Goal: Transaction & Acquisition: Purchase product/service

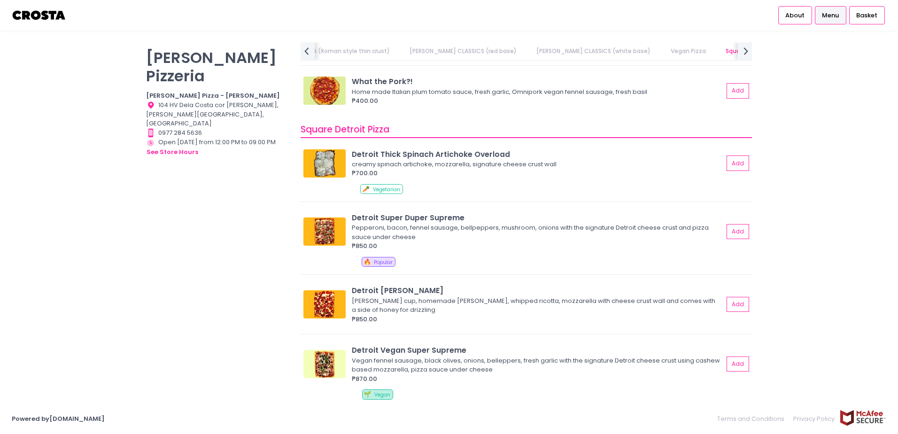
scroll to position [0, 291]
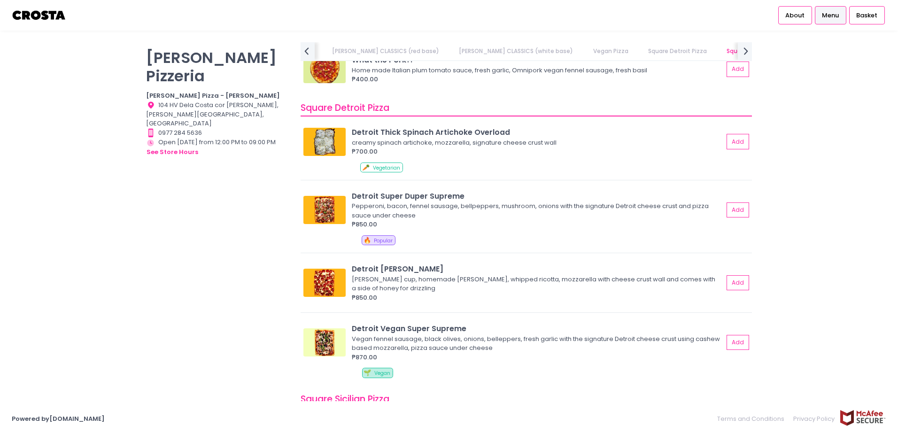
click at [187, 224] on div "Crosta Pizzeria Crosta Pizza - Salcedo Location Created with Sketch. 104 HV Del…" at bounding box center [217, 212] width 155 height 340
click at [187, 101] on div "Location Created with Sketch. 104 HV Dela Costa cor LP Leviste, Salcedo Village…" at bounding box center [217, 115] width 143 height 28
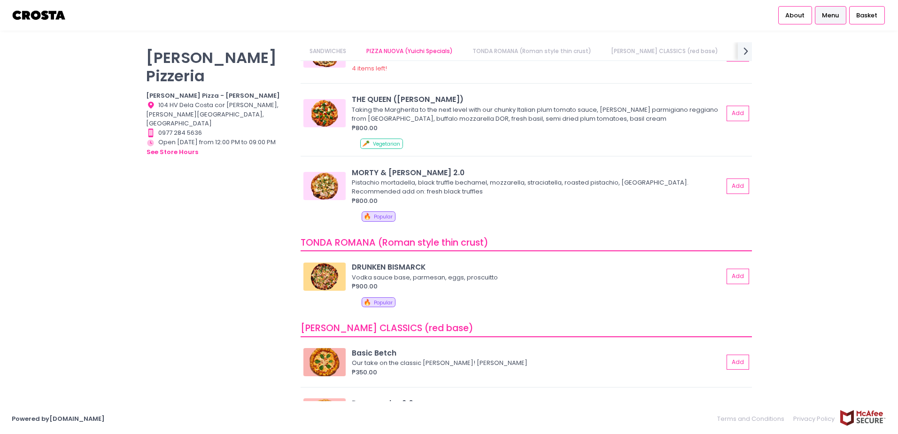
scroll to position [0, 0]
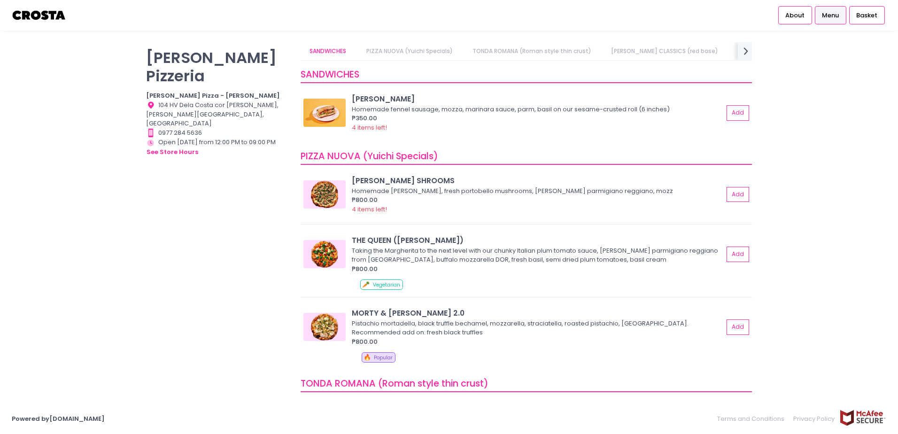
click at [791, 82] on div "Crosta Pizzeria Crosta Pizza - Salcedo Location Created with Sketch. 104 HV Del…" at bounding box center [449, 217] width 898 height 350
click at [828, 19] on span "Menu" at bounding box center [830, 15] width 17 height 9
click at [180, 91] on b "Crosta Pizza - Salcedo" at bounding box center [213, 95] width 134 height 9
click at [176, 101] on div "Location Created with Sketch. 104 HV Dela Costa cor LP Leviste, Salcedo Village…" at bounding box center [217, 115] width 143 height 28
click at [162, 147] on button "see store hours" at bounding box center [172, 152] width 53 height 10
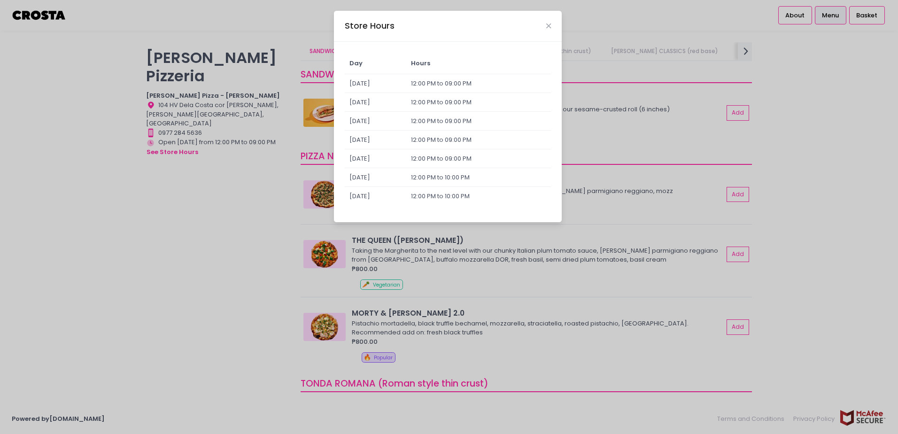
drag, startPoint x: 466, startPoint y: 88, endPoint x: 561, endPoint y: 99, distance: 95.6
click at [466, 89] on td "12:00 PM to 09:00 PM" at bounding box center [478, 83] width 145 height 19
click at [854, 98] on div "Store Hours Day Hours Sunday 12:00 PM to 09:00 PM Monday 12:00 PM to 09:00 PM T…" at bounding box center [449, 217] width 898 height 434
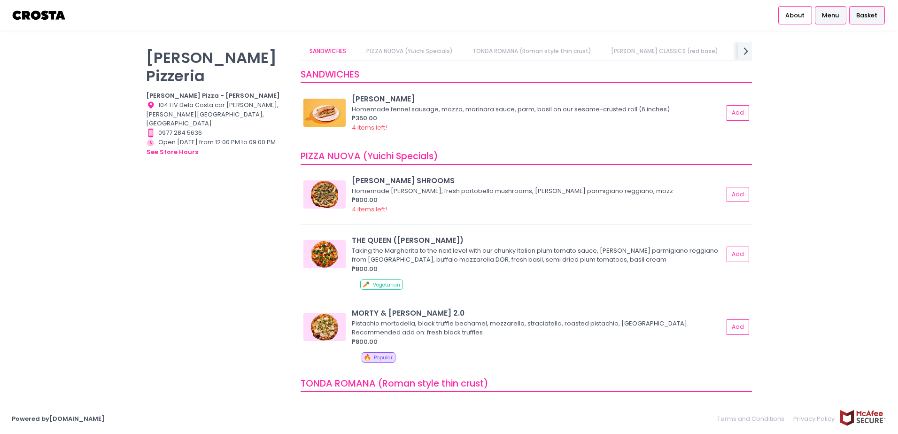
click at [873, 15] on span "Basket" at bounding box center [866, 15] width 21 height 9
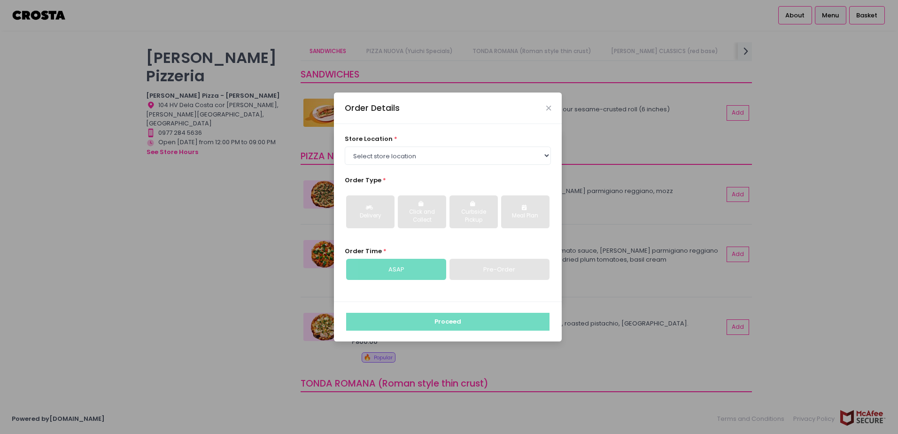
click at [863, 61] on div "Order Details store location * Select store location Crosta Pizza - Salcedo Cro…" at bounding box center [449, 217] width 898 height 434
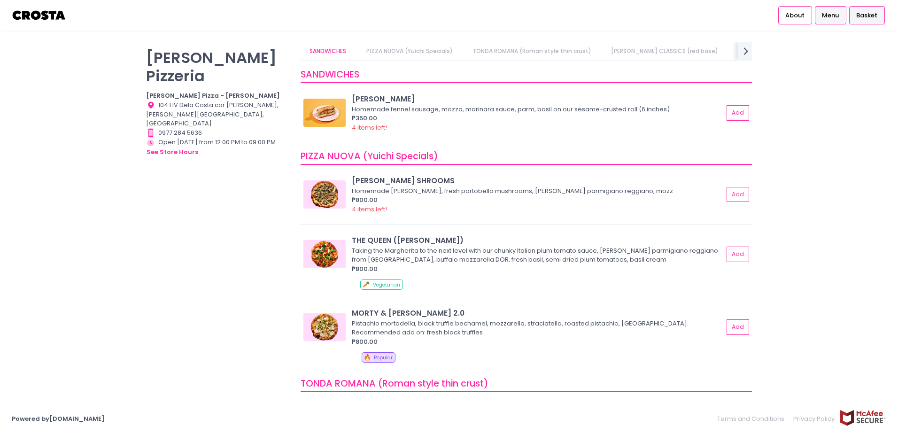
click at [869, 17] on span "Basket" at bounding box center [866, 15] width 21 height 9
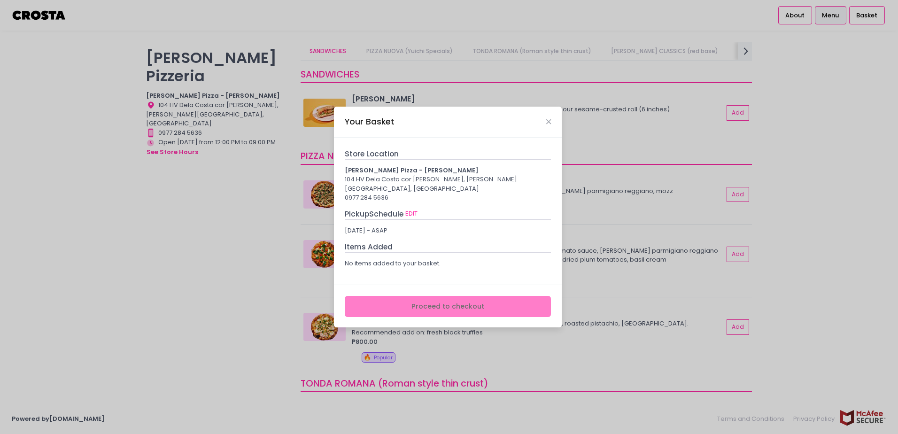
click at [431, 179] on div "104 HV Dela Costa cor LP Leviste, Salcedo Village, Makati City" at bounding box center [448, 184] width 207 height 18
click at [404, 175] on b "Crosta Pizza - Salcedo" at bounding box center [412, 170] width 134 height 9
click at [390, 187] on div "104 HV Dela Costa cor LP Leviste, Salcedo Village, Makati City" at bounding box center [448, 184] width 207 height 18
drag, startPoint x: 412, startPoint y: 181, endPoint x: 412, endPoint y: 170, distance: 10.8
click at [412, 179] on div "Crosta Pizza - Salcedo 104 HV Dela Costa cor LP Leviste, Salcedo Village, Makat…" at bounding box center [448, 184] width 207 height 37
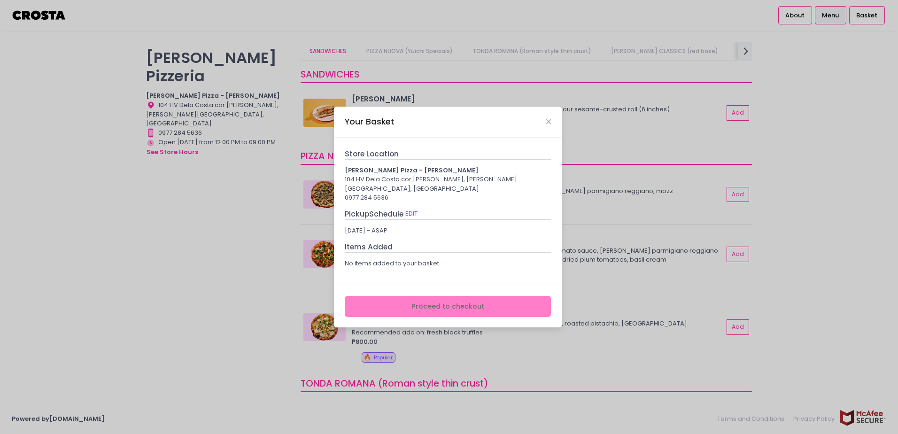
click at [405, 152] on div "Store Location Crosta Pizza - Salcedo 104 HV Dela Costa cor LP Leviste, Salcedo…" at bounding box center [448, 212] width 228 height 148
click at [372, 175] on b "Crosta Pizza - Salcedo" at bounding box center [412, 170] width 134 height 9
drag, startPoint x: 450, startPoint y: 204, endPoint x: 622, endPoint y: 201, distance: 172.0
click at [453, 209] on div "Pickup Schedule EDIT" at bounding box center [448, 214] width 207 height 11
drag, startPoint x: 653, startPoint y: 199, endPoint x: 771, endPoint y: 111, distance: 146.9
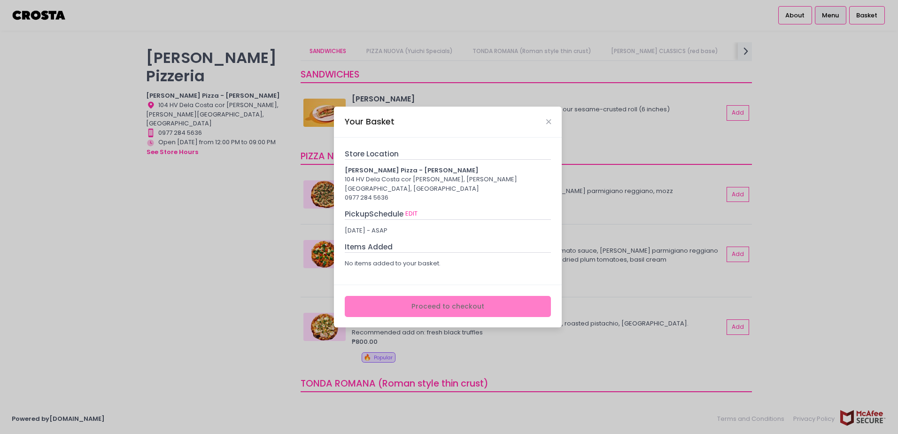
click at [655, 199] on div "Your Basket Store Location Crosta Pizza - Salcedo 104 HV Dela Costa cor LP Levi…" at bounding box center [449, 217] width 898 height 434
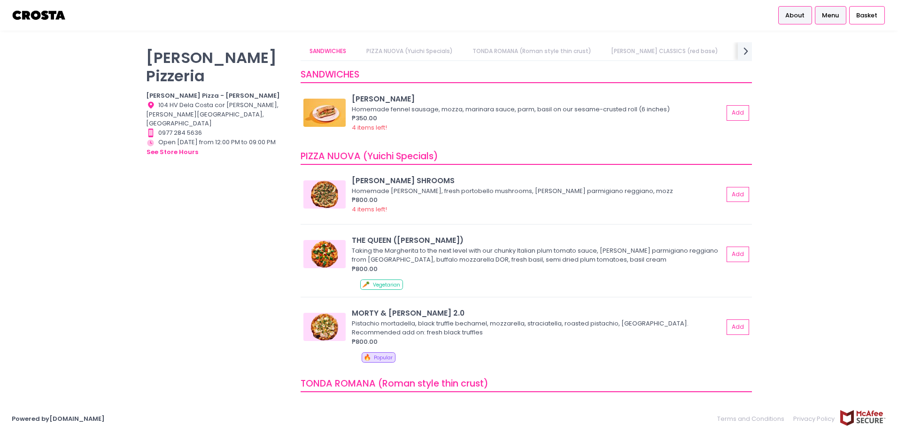
click at [800, 11] on span "About" at bounding box center [794, 15] width 19 height 9
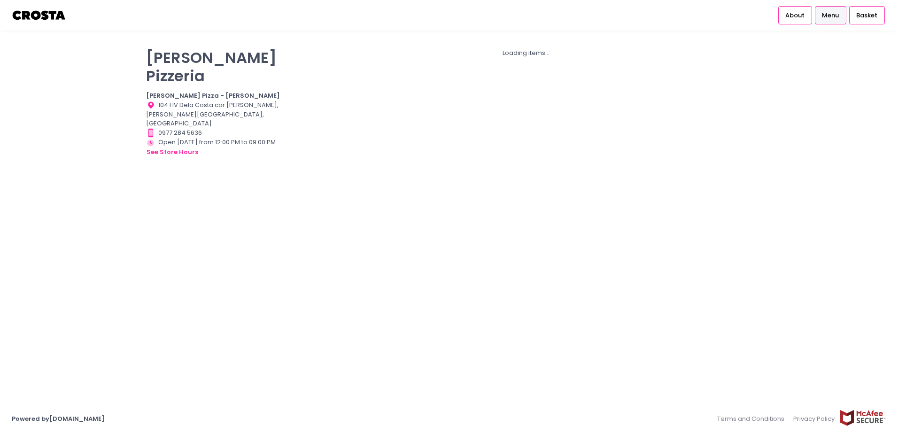
click at [838, 15] on span "Menu" at bounding box center [830, 15] width 17 height 9
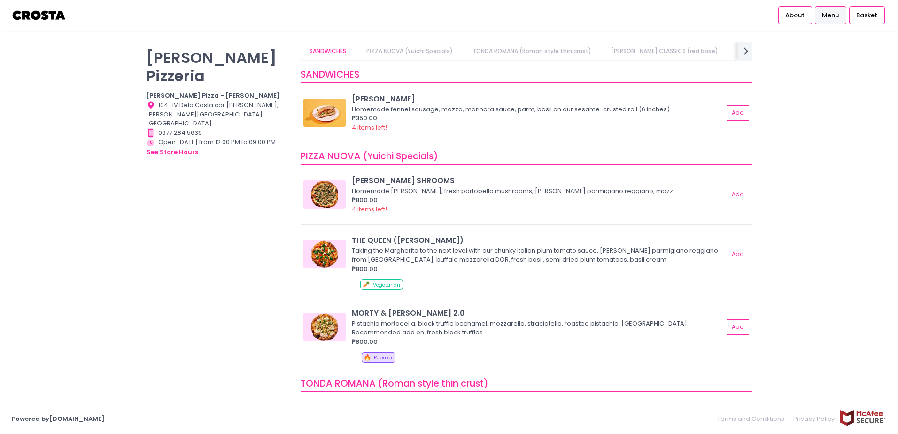
click at [838, 15] on span "Menu" at bounding box center [830, 15] width 17 height 9
click at [860, 22] on div "Basket" at bounding box center [867, 15] width 36 height 18
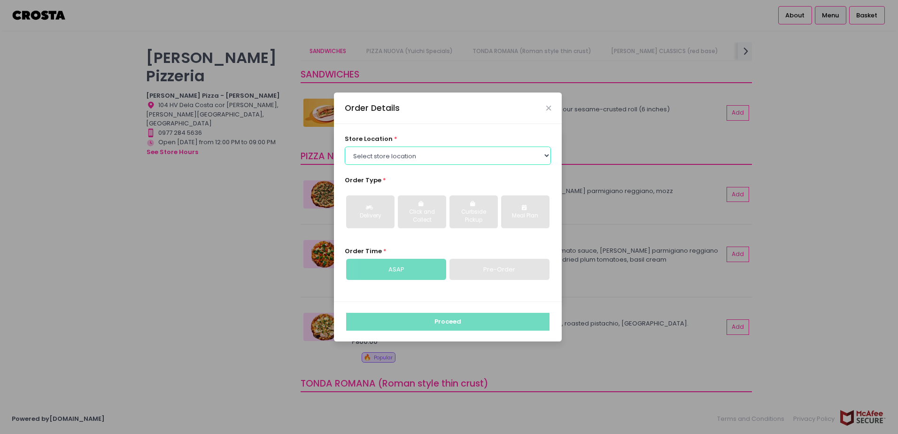
click at [439, 163] on select "Select store location Crosta Pizza - Salcedo Crosta Pizza - San Juan" at bounding box center [448, 156] width 207 height 18
select select "65090bae48156caed44a5eb4"
click at [345, 147] on select "Select store location Crosta Pizza - Salcedo Crosta Pizza - San Juan" at bounding box center [448, 156] width 207 height 18
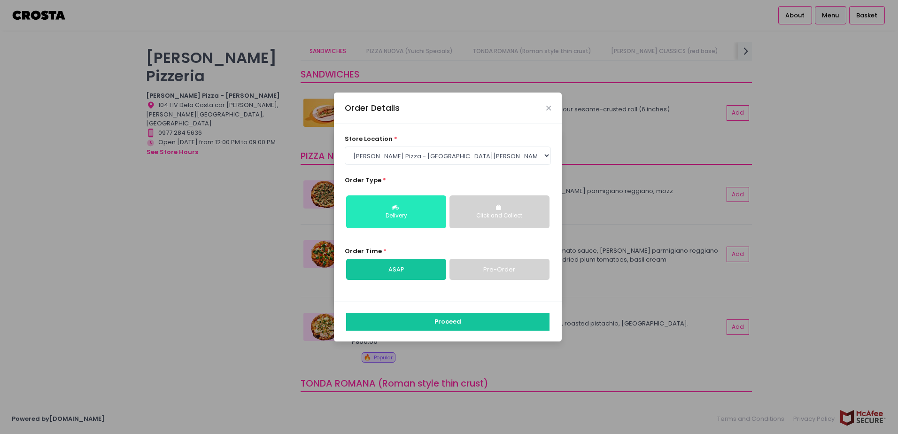
click at [407, 210] on button "Delivery" at bounding box center [396, 211] width 100 height 33
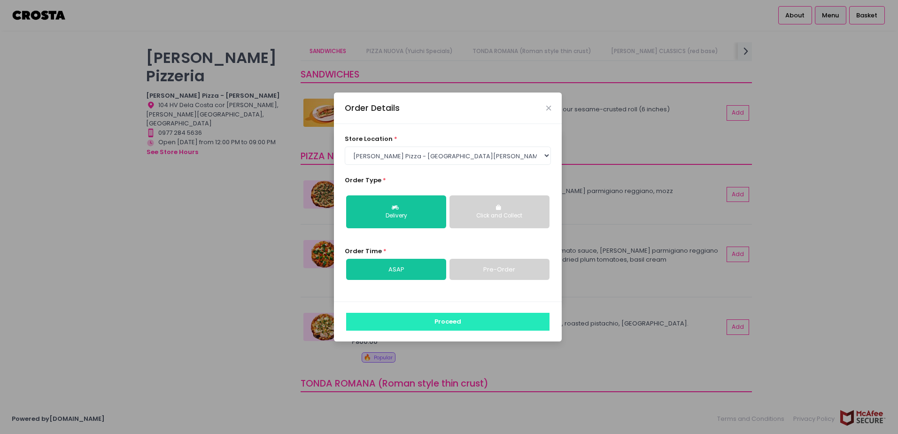
click at [426, 318] on button "Proceed" at bounding box center [447, 322] width 203 height 18
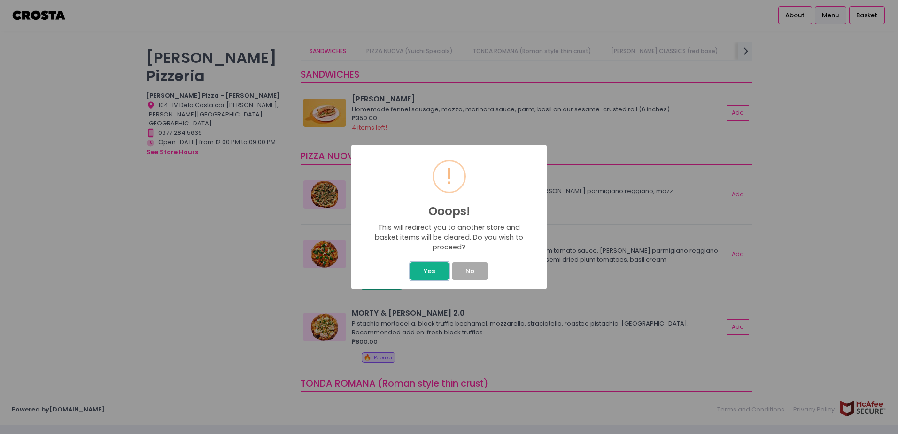
click at [430, 269] on button "Yes" at bounding box center [430, 271] width 38 height 18
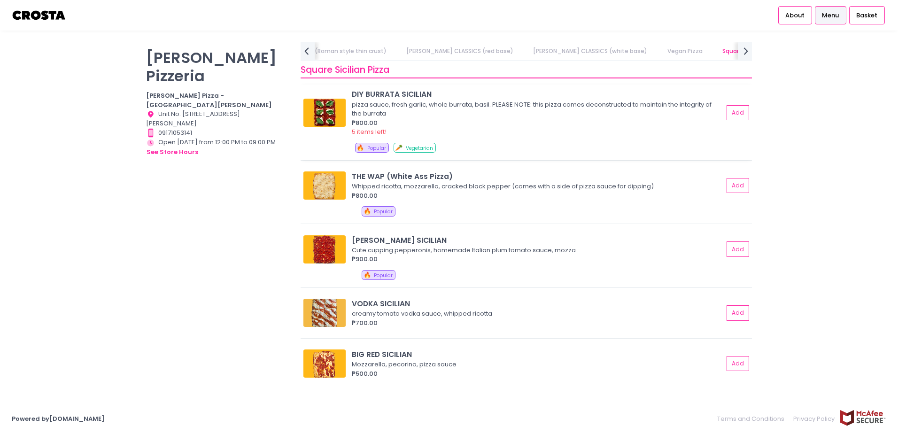
scroll to position [0, 280]
copy div "SICILIAN"
drag, startPoint x: 413, startPoint y: 355, endPoint x: 439, endPoint y: 355, distance: 25.8
click at [439, 355] on div "BIG RED SICILIAN" at bounding box center [538, 354] width 372 height 11
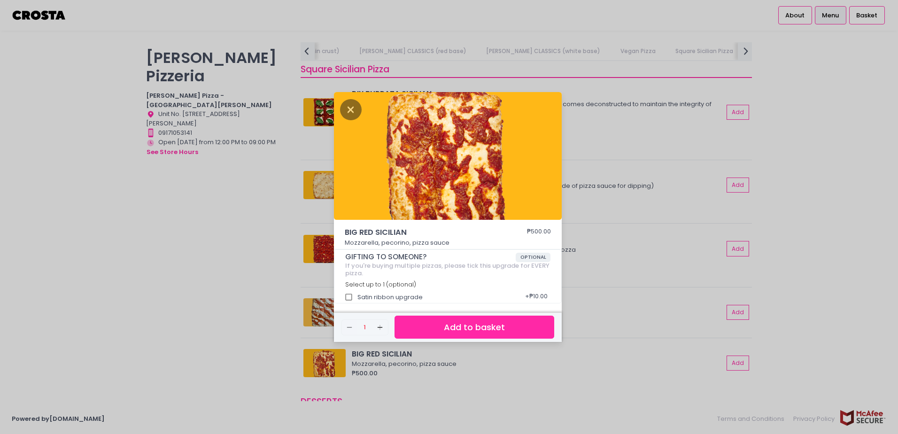
click at [441, 242] on p "Mozzarella, pecorino, pizza sauce" at bounding box center [448, 242] width 207 height 9
drag, startPoint x: 440, startPoint y: 242, endPoint x: 358, endPoint y: 246, distance: 82.3
click at [358, 246] on p "Mozzarella, pecorino, pizza sauce" at bounding box center [448, 242] width 207 height 9
click at [233, 245] on div "BIG RED SICILIAN ₱500.00 Mozzarella, pecorino, pizza sauce GIFTING TO SOMEONE? …" at bounding box center [449, 217] width 898 height 434
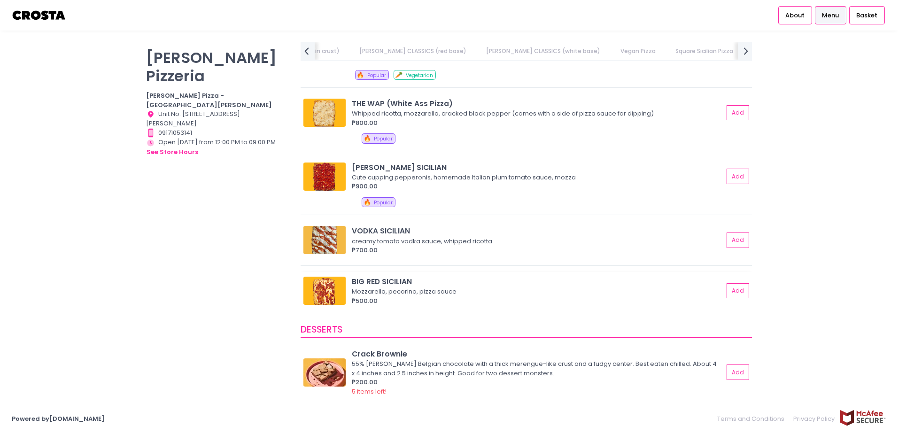
scroll to position [0, 317]
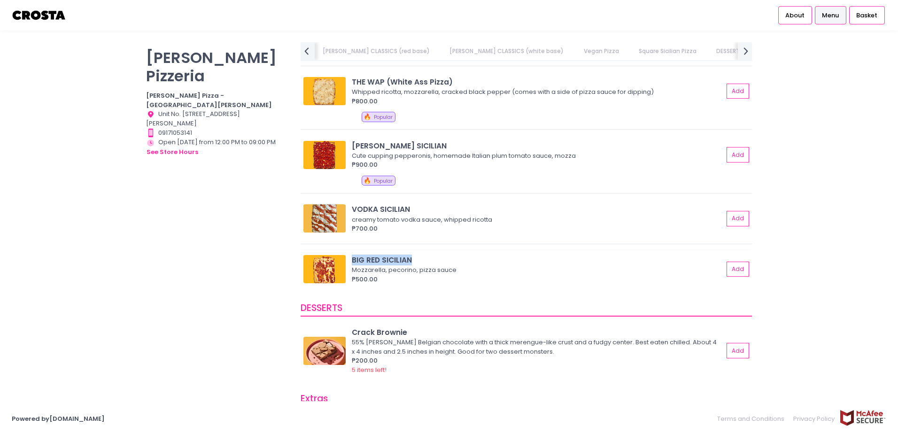
drag, startPoint x: 358, startPoint y: 257, endPoint x: 423, endPoint y: 262, distance: 66.0
click at [423, 262] on div "BIG RED SICILIAN Mozzarella, pecorino, pizza sauce ₱500.00 Add" at bounding box center [525, 269] width 445 height 29
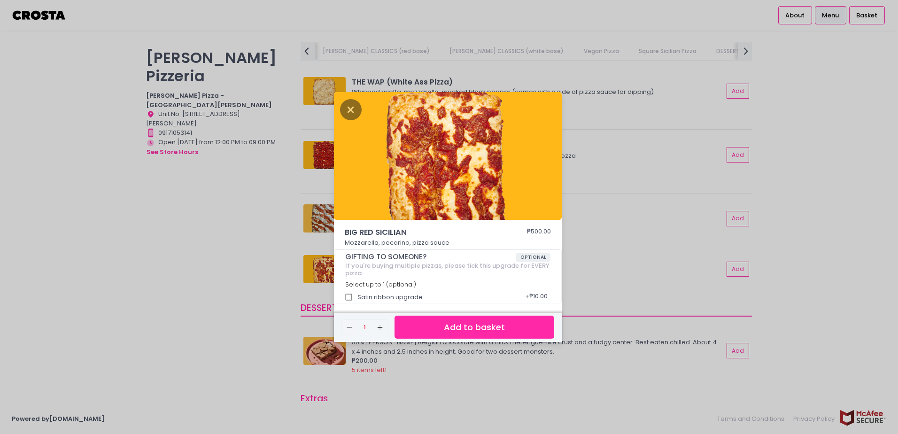
click at [604, 273] on div "BIG RED SICILIAN ₱500.00 Mozzarella, pecorino, pizza sauce GIFTING TO SOMEONE? …" at bounding box center [449, 217] width 898 height 434
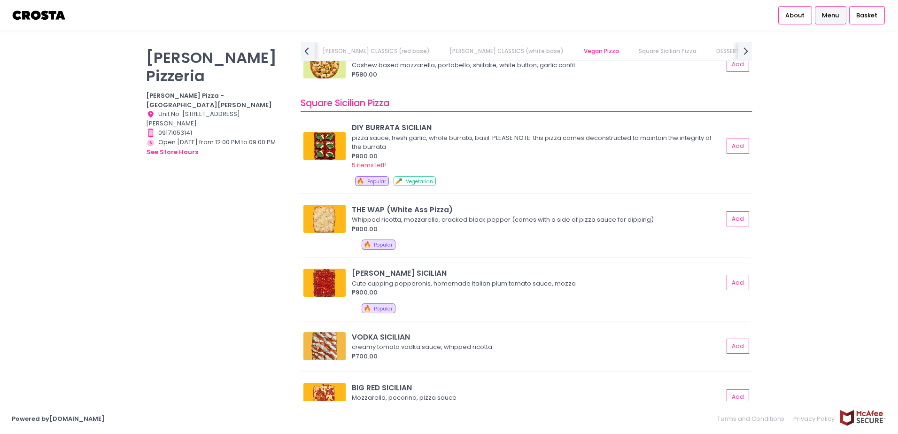
scroll to position [1034, 0]
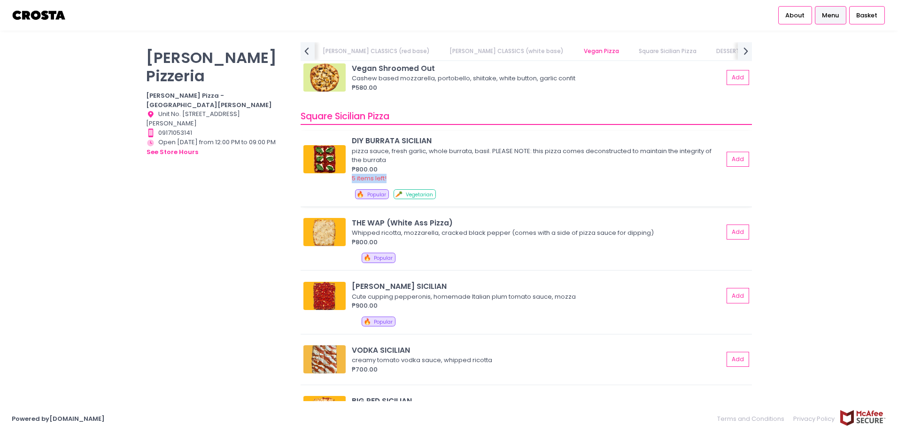
drag, startPoint x: 352, startPoint y: 177, endPoint x: 412, endPoint y: 176, distance: 59.7
click at [412, 176] on div "5 items left!" at bounding box center [538, 178] width 372 height 9
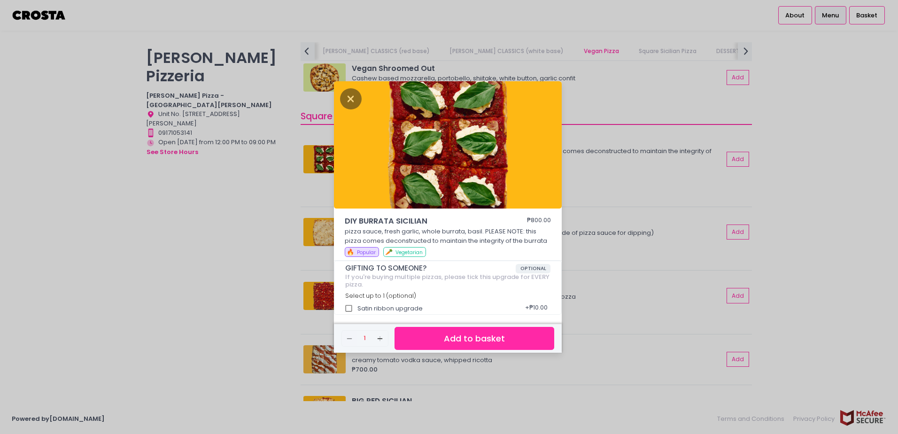
click at [648, 246] on div "DIY BURRATA SICILIAN ₱800.00 pizza sauce, fresh garlic, whole burrata, basil. P…" at bounding box center [449, 217] width 898 height 434
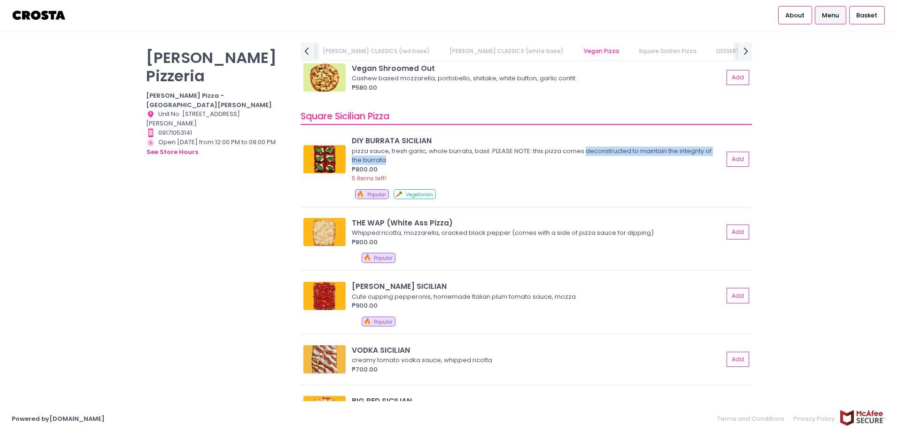
drag, startPoint x: 583, startPoint y: 153, endPoint x: 630, endPoint y: 156, distance: 46.6
click at [630, 156] on div "pizza sauce, fresh garlic, whole burrata, basil. PLEASE NOTE: this pizza comes …" at bounding box center [536, 156] width 369 height 18
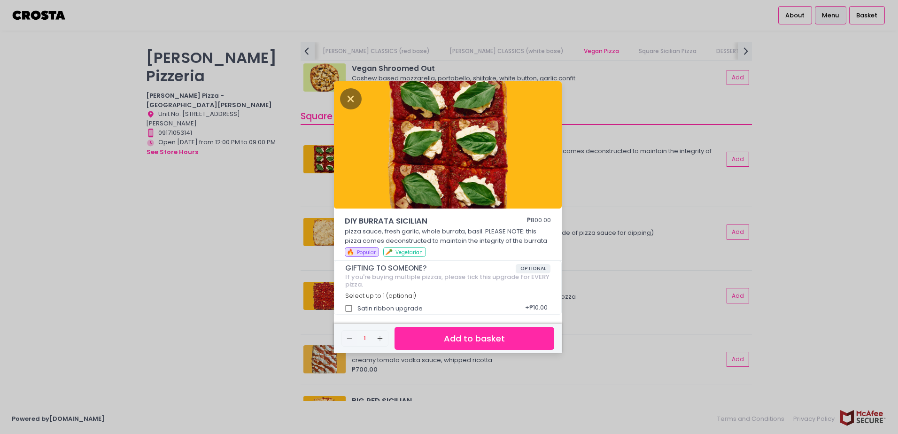
click at [638, 165] on div "DIY BURRATA SICILIAN ₱800.00 pizza sauce, fresh garlic, whole burrata, basil. P…" at bounding box center [449, 217] width 898 height 434
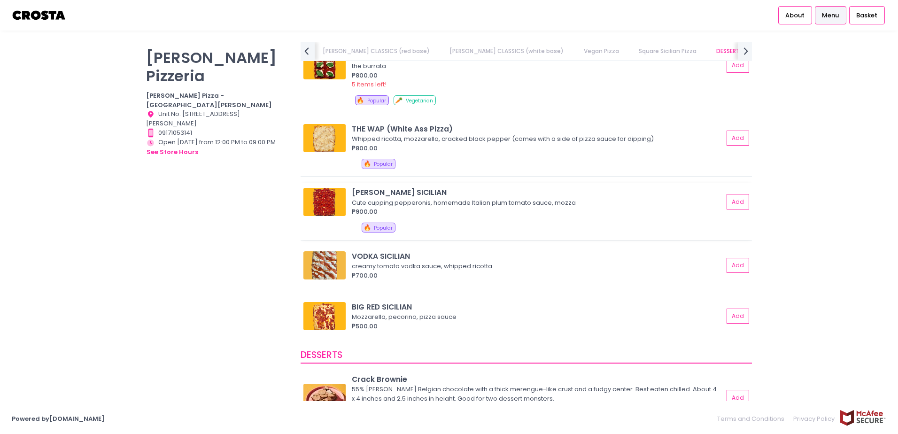
scroll to position [1174, 0]
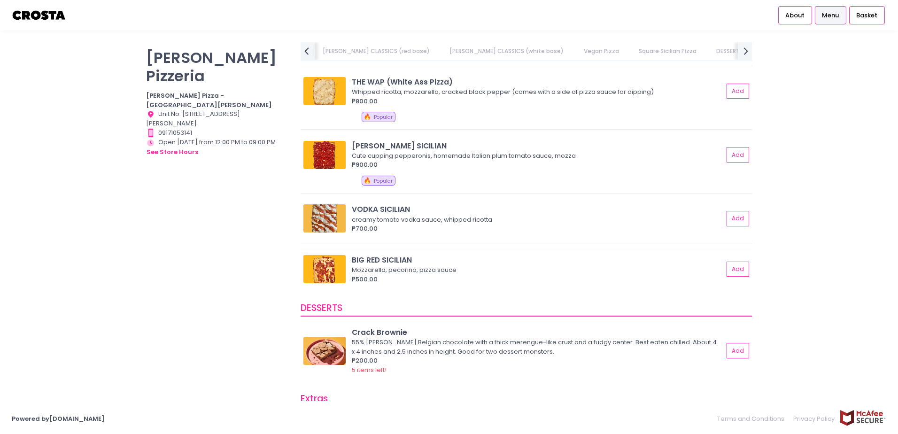
click at [569, 275] on div "₱500.00" at bounding box center [538, 279] width 372 height 9
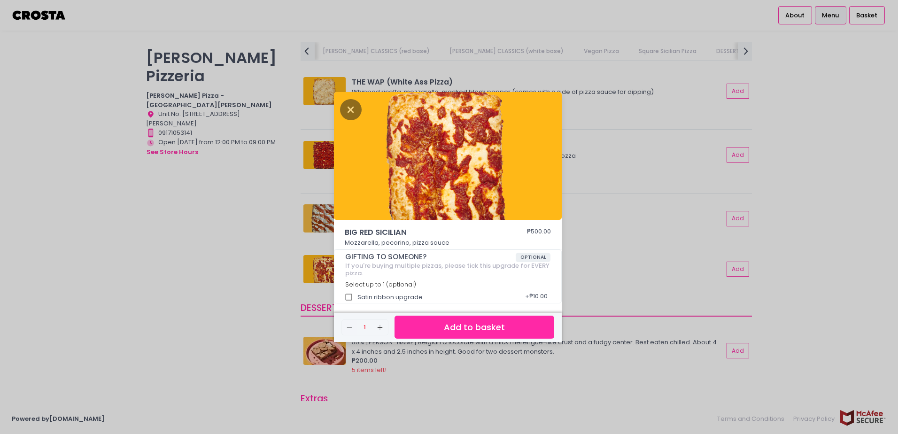
click at [351, 231] on span "BIG RED SICILIAN" at bounding box center [422, 232] width 155 height 11
drag, startPoint x: 351, startPoint y: 231, endPoint x: 383, endPoint y: 228, distance: 32.5
click at [383, 228] on span "BIG RED SICILIAN" at bounding box center [422, 232] width 155 height 11
copy span "BIG RED SICILIAN"
click at [229, 251] on div "BIG RED SICILIAN ₱500.00 Mozzarella, pecorino, pizza sauce GIFTING TO SOMEONE? …" at bounding box center [449, 217] width 898 height 434
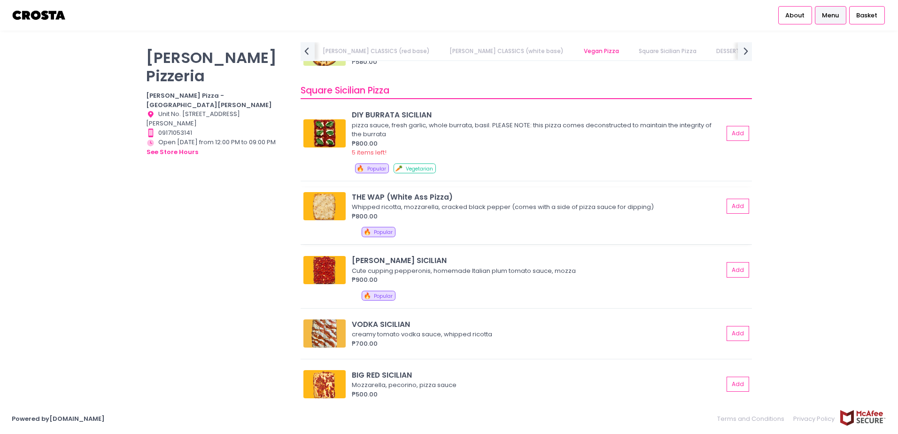
scroll to position [1081, 0]
